Goal: Task Accomplishment & Management: Use online tool/utility

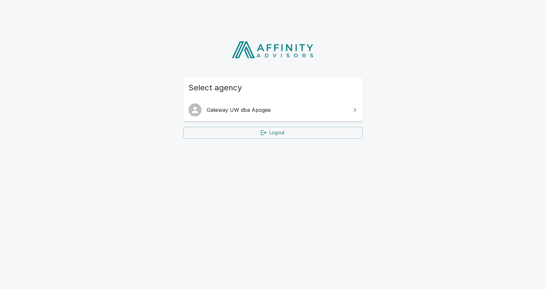
click at [218, 106] on span "Gateway UW dba Apogee" at bounding box center [277, 110] width 140 height 8
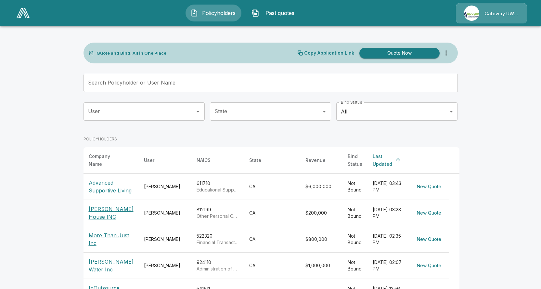
click at [121, 212] on p "[PERSON_NAME] House INC" at bounding box center [111, 213] width 45 height 16
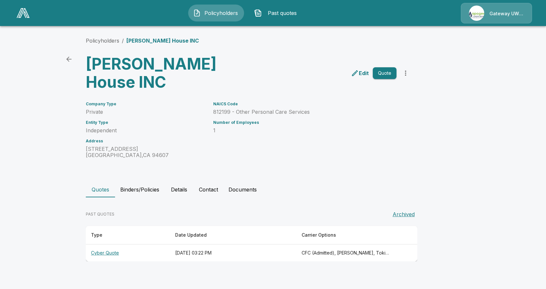
click at [383, 67] on button "Quote" at bounding box center [385, 73] width 24 height 12
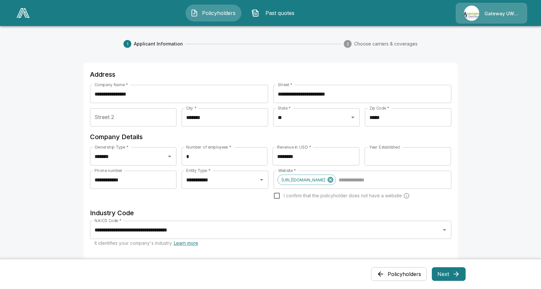
click at [448, 273] on button "Next" at bounding box center [449, 274] width 34 height 14
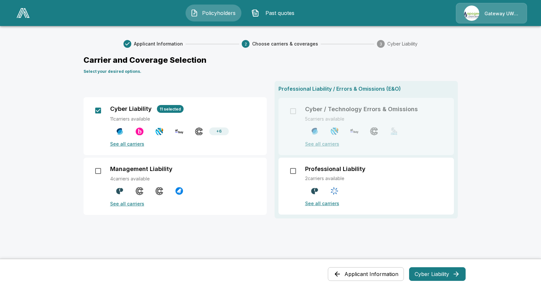
click at [431, 271] on button "Cyber Liability" at bounding box center [437, 274] width 57 height 14
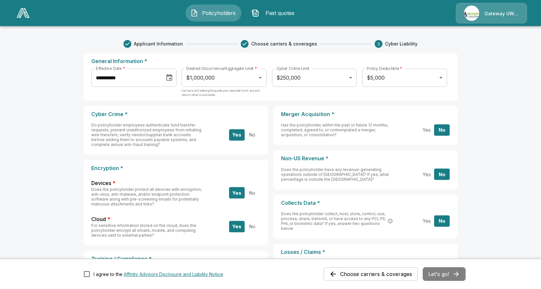
click at [257, 76] on body "**********" at bounding box center [270, 261] width 541 height 523
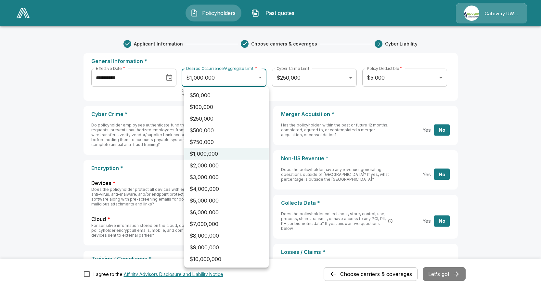
click at [211, 168] on li "$2,000,000" at bounding box center [226, 166] width 84 height 12
type input "*******"
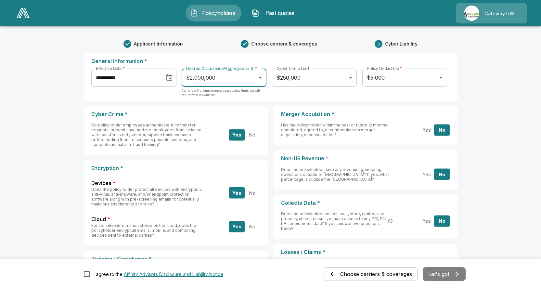
click at [446, 279] on div "Choose carriers & coverages Let's go!" at bounding box center [395, 274] width 142 height 14
click at [446, 275] on button "Let's go!" at bounding box center [444, 274] width 43 height 14
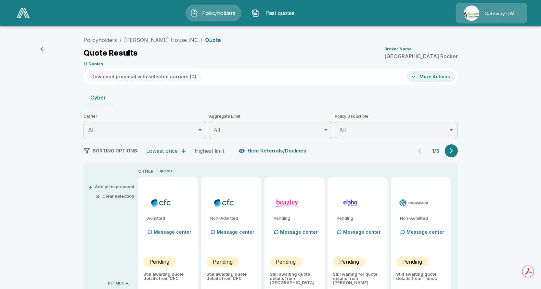
type input "*******"
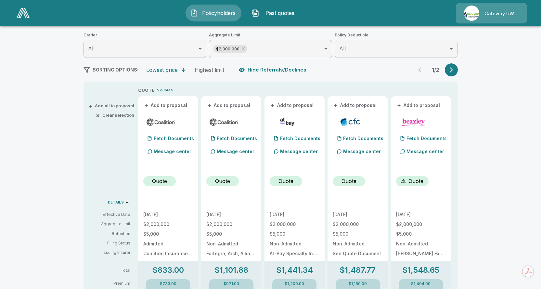
scroll to position [106, 0]
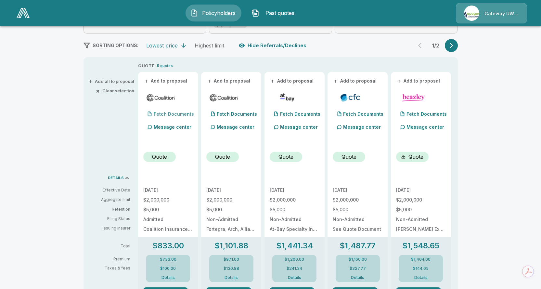
click at [184, 113] on p "Fetch Documents" at bounding box center [174, 114] width 40 height 5
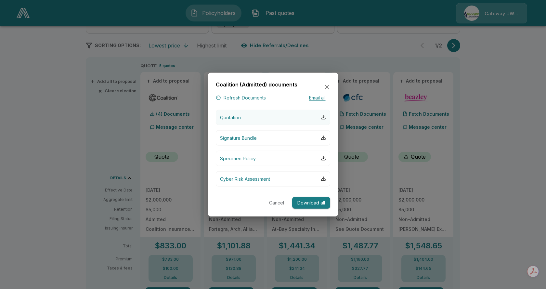
click at [322, 118] on div "button" at bounding box center [323, 117] width 5 height 5
click at [324, 86] on icon "button" at bounding box center [327, 87] width 6 height 6
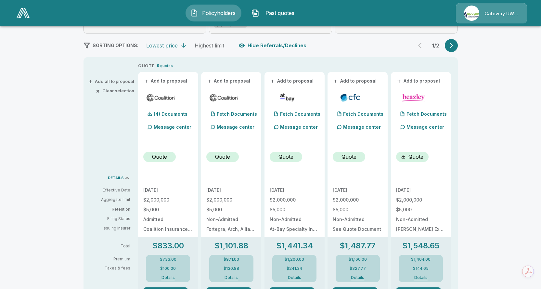
click at [62, 139] on div "Policyholders / Faraji House INC / Quote Quote Results Broker Name Madison Rock…" at bounding box center [270, 234] width 541 height 618
